Goal: Navigation & Orientation: Find specific page/section

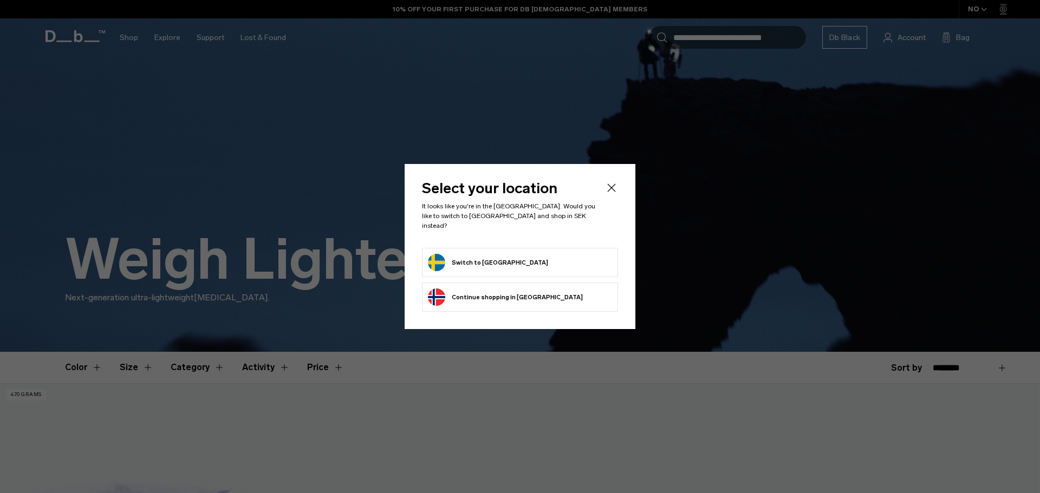
click at [486, 258] on button "Switch to Sweden" at bounding box center [488, 262] width 120 height 17
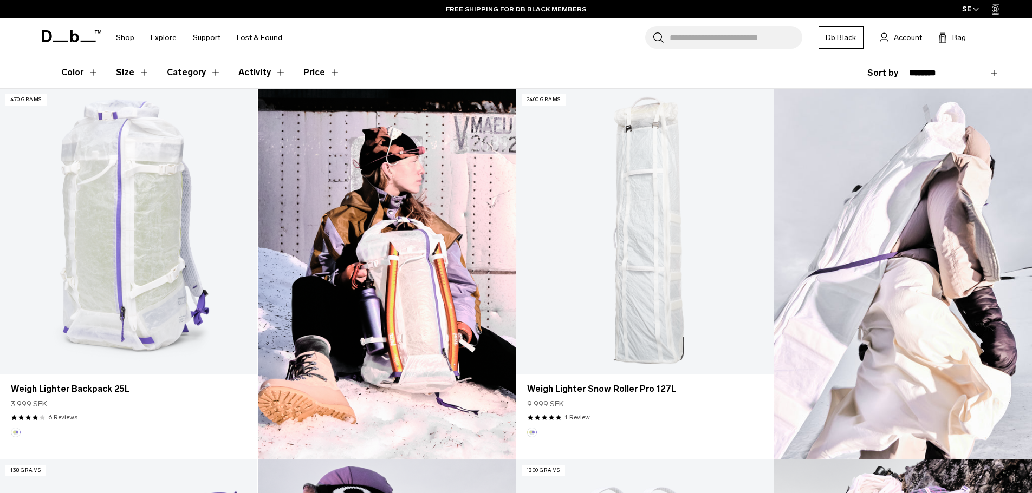
scroll to position [24, 0]
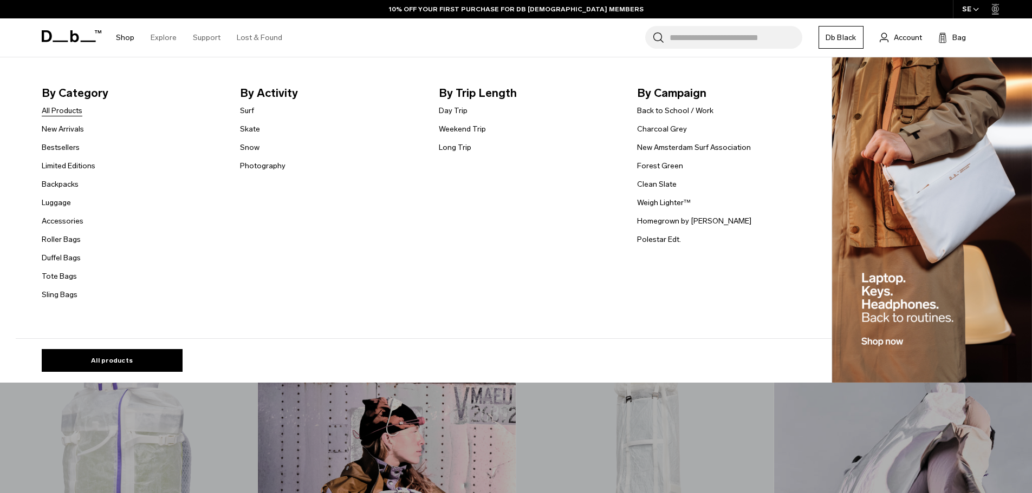
click at [68, 110] on link "All Products" at bounding box center [62, 110] width 41 height 11
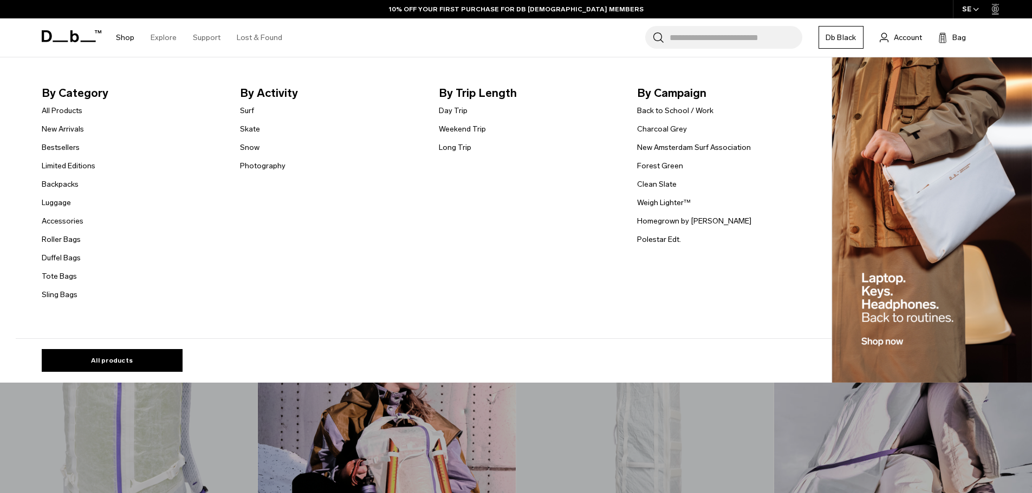
scroll to position [343, 0]
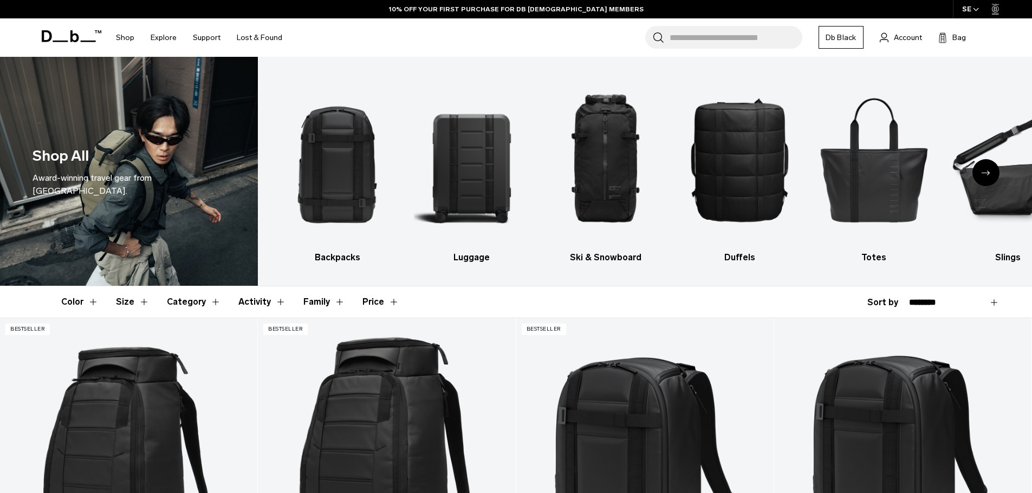
click at [982, 172] on icon "Next slide" at bounding box center [986, 173] width 9 height 5
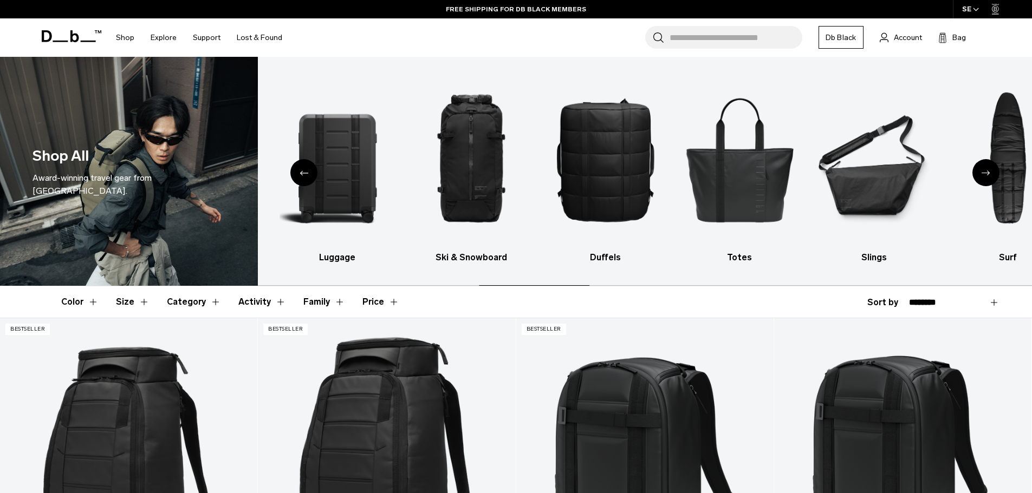
click at [988, 173] on icon "Next slide" at bounding box center [986, 173] width 9 height 5
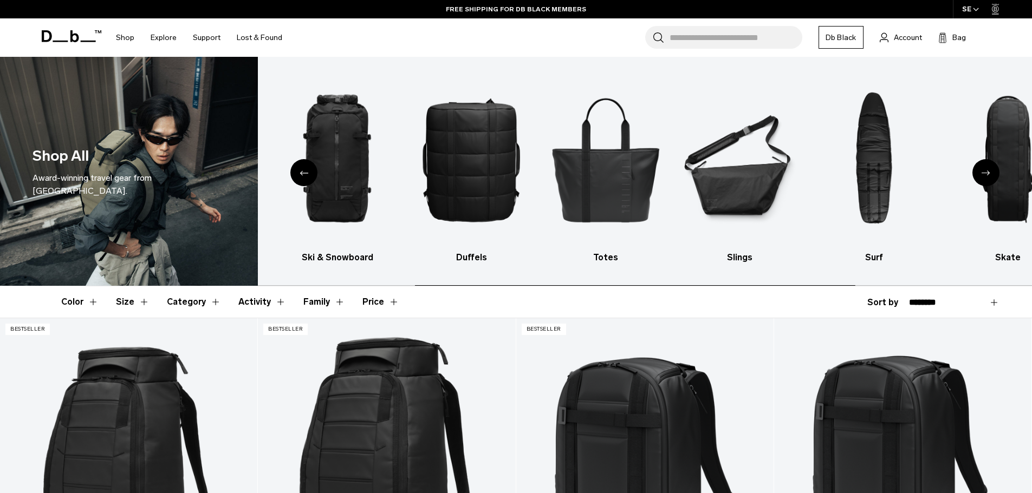
click at [986, 173] on icon "Next slide" at bounding box center [986, 173] width 9 height 5
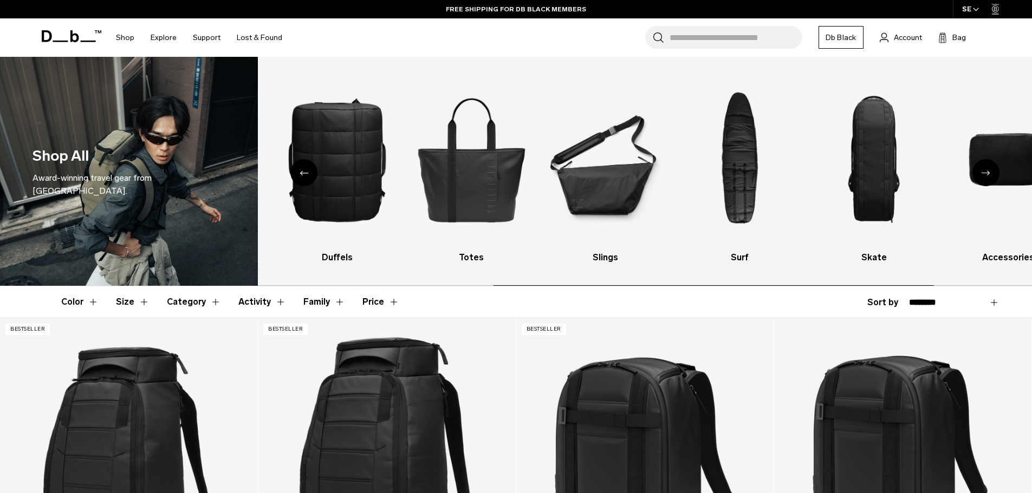
click at [986, 173] on icon "Next slide" at bounding box center [986, 173] width 9 height 5
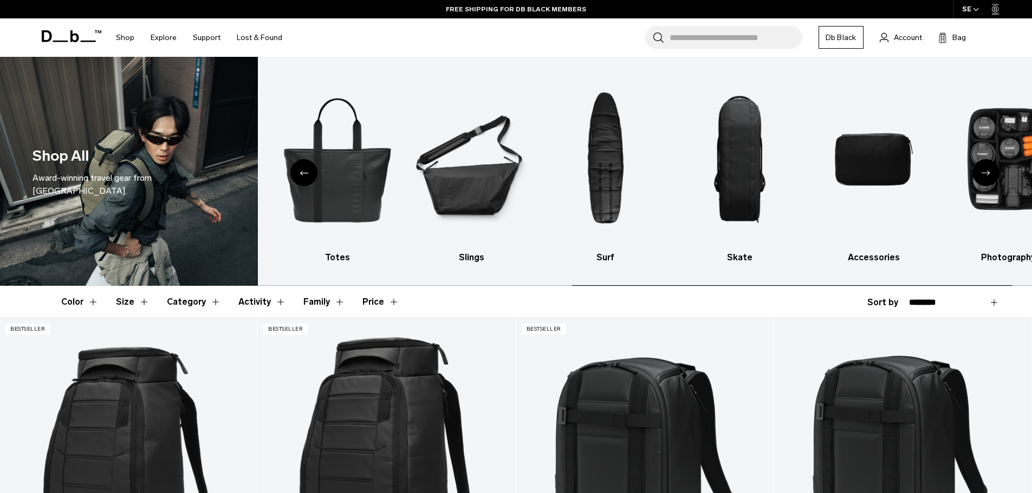
click at [986, 173] on icon "Next slide" at bounding box center [986, 173] width 9 height 5
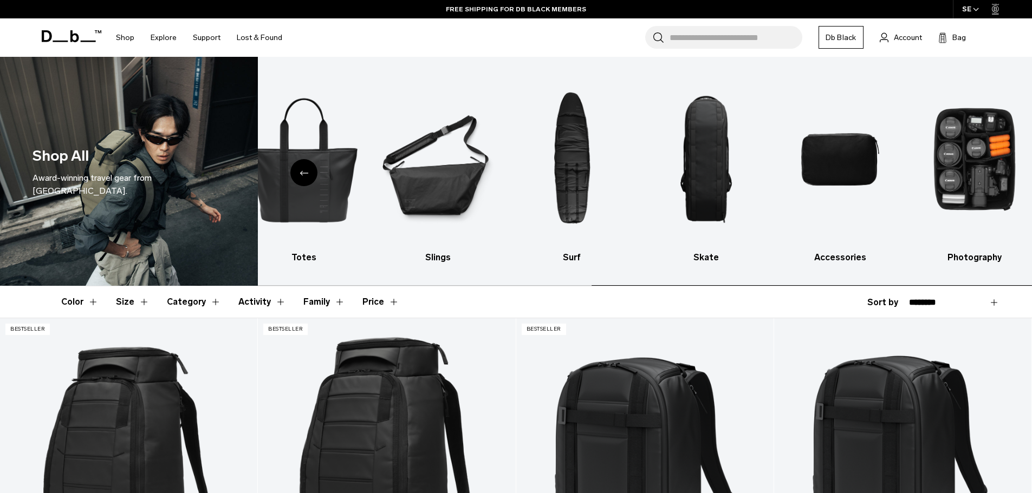
click at [986, 173] on img "10 / 10" at bounding box center [974, 159] width 115 height 173
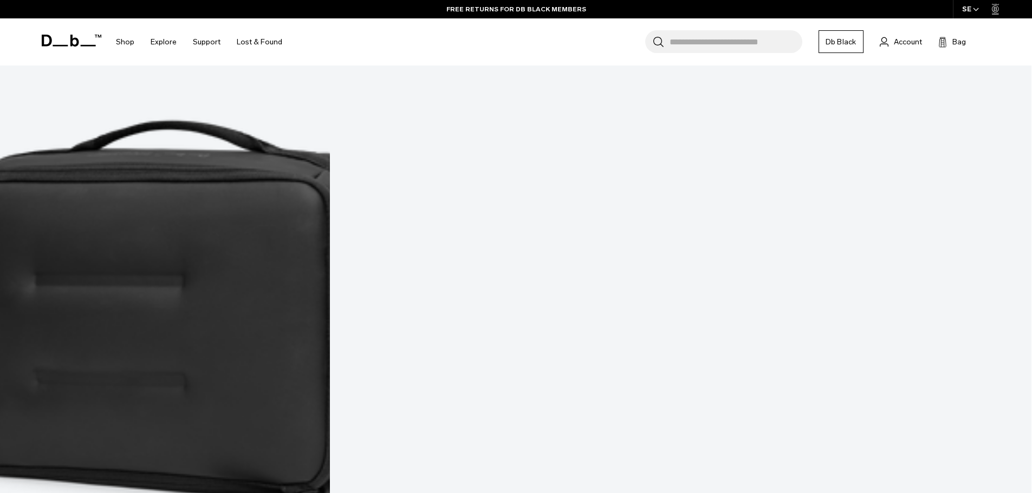
scroll to position [3034, 0]
